Goal: Transaction & Acquisition: Purchase product/service

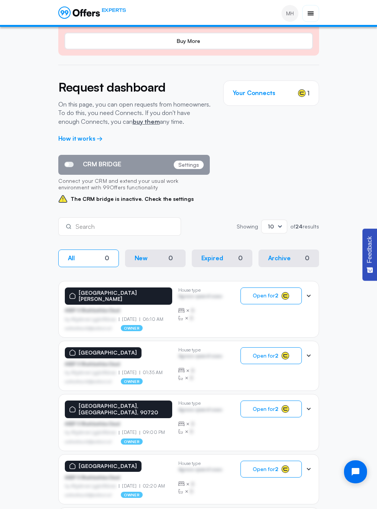
scroll to position [57, 0]
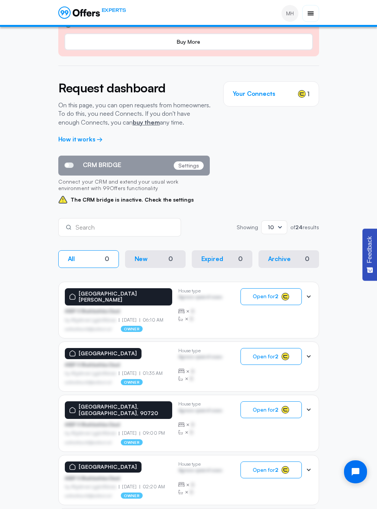
click at [204, 218] on div "Search Showing Showing 10 of 24 results" at bounding box center [188, 227] width 261 height 18
click at [138, 120] on link "buy them" at bounding box center [146, 122] width 27 height 8
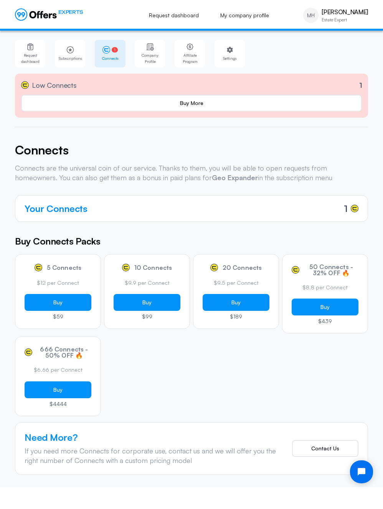
click at [146, 240] on h5 "Buy Connects Packs" at bounding box center [191, 241] width 353 height 14
drag, startPoint x: 126, startPoint y: 282, endPoint x: 169, endPoint y: 280, distance: 43.8
click at [169, 280] on p "$9.9 per Connect" at bounding box center [146, 283] width 67 height 8
click at [150, 228] on div "Connects Your Connects 1 Connects are the universal coin of our service. Thanks…" at bounding box center [191, 309] width 353 height 332
click at [235, 350] on div "5 Connects $12 per Connect Buy $59 10 Connects $9.9 per Connect Buy $99 20 Conn…" at bounding box center [191, 335] width 353 height 162
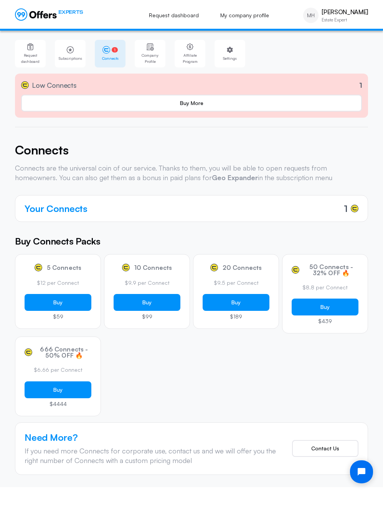
click at [232, 238] on h5 "Buy Connects Packs" at bounding box center [191, 241] width 353 height 14
